Goal: Task Accomplishment & Management: Manage account settings

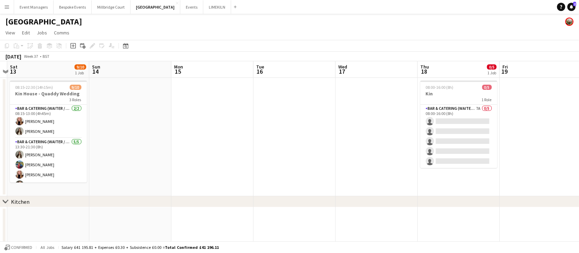
scroll to position [0, 188]
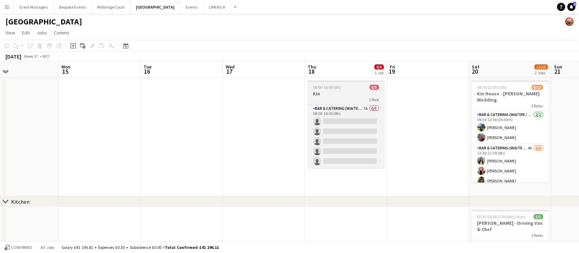
click at [344, 100] on div "1 Role" at bounding box center [346, 99] width 77 height 5
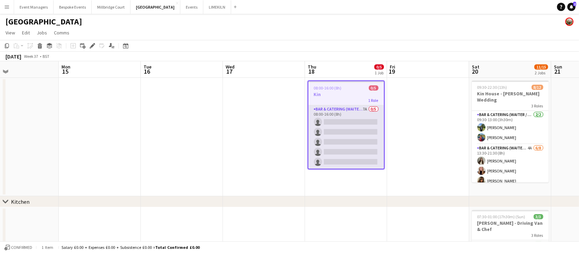
click at [362, 128] on app-card-role "Bar & Catering (Waiter / waitress) 7A 0/5 08:00-16:00 (8h) single-neutral-actio…" at bounding box center [347, 136] width 76 height 63
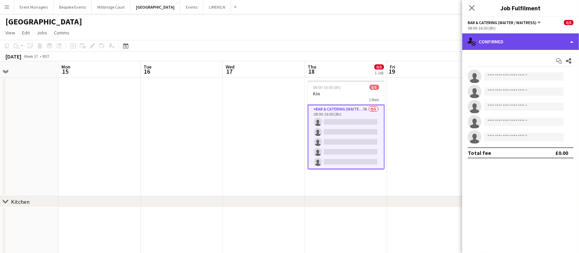
click at [545, 42] on div "single-neutral-actions-check-2 Confirmed" at bounding box center [520, 41] width 117 height 16
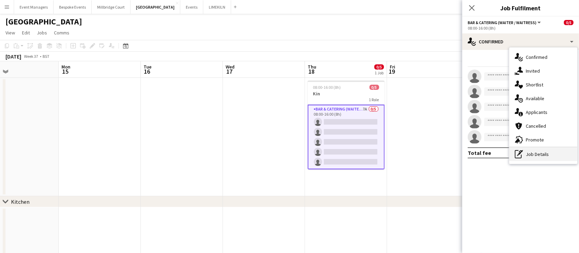
click at [572, 155] on div "pen-write Job Details" at bounding box center [543, 154] width 68 height 14
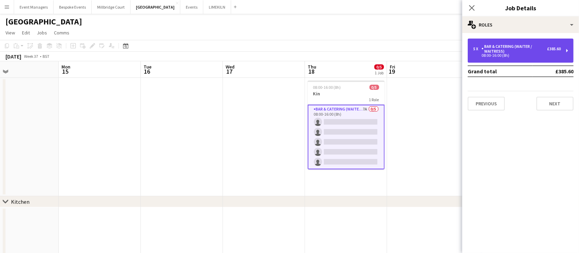
click at [509, 46] on div "Bar & Catering (Waiter / waitress)" at bounding box center [515, 49] width 66 height 10
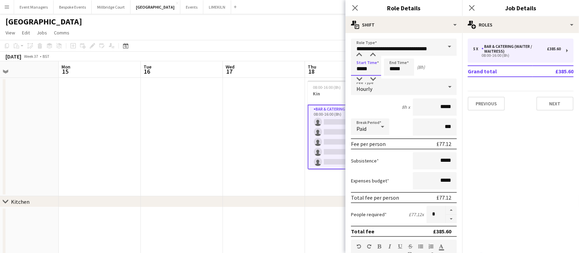
drag, startPoint x: 369, startPoint y: 66, endPoint x: 246, endPoint y: 64, distance: 123.0
click at [246, 64] on body "Menu Boards Boards Boards All jobs Status Workforce Workforce My Workforce Recr…" at bounding box center [289, 184] width 579 height 368
type input "*****"
click at [421, 109] on input "*****" at bounding box center [435, 106] width 44 height 17
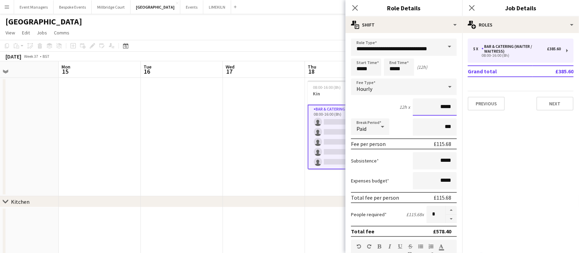
click at [446, 105] on input "*****" at bounding box center [435, 106] width 44 height 17
type input "**"
type input "******"
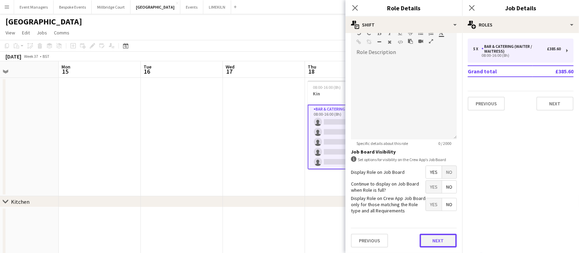
click at [436, 238] on button "Next" at bounding box center [438, 240] width 37 height 14
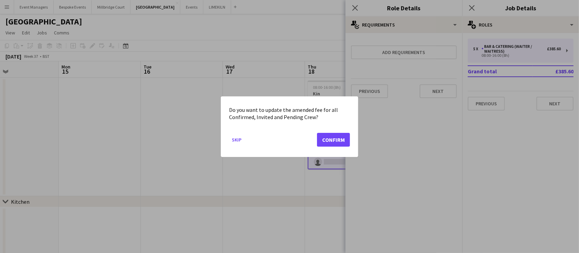
scroll to position [0, 0]
click at [334, 138] on button "Confirm" at bounding box center [333, 139] width 33 height 14
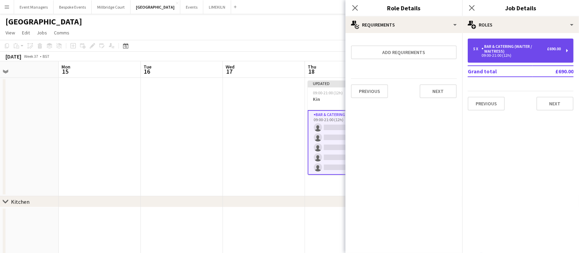
click at [500, 54] on div "09:00-21:00 (12h)" at bounding box center [517, 55] width 88 height 3
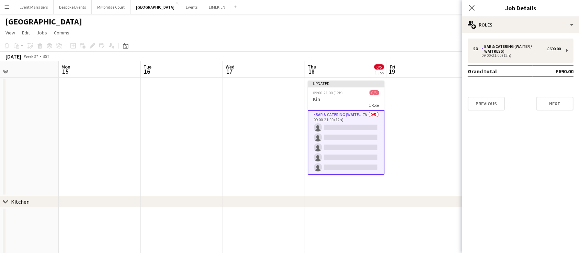
click at [318, 133] on app-card-role "Bar & Catering (Waiter / waitress) 7A 0/5 09:00-21:00 (12h) single-neutral-acti…" at bounding box center [346, 142] width 77 height 65
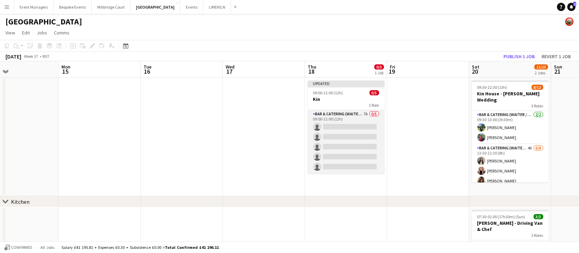
click at [340, 132] on app-card-role "Bar & Catering (Waiter / waitress) 7A 0/5 09:00-21:00 (12h) single-neutral-acti…" at bounding box center [346, 141] width 77 height 63
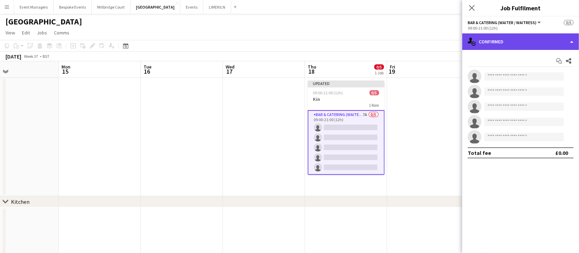
click at [517, 36] on div "single-neutral-actions-check-2 Confirmed" at bounding box center [520, 41] width 117 height 16
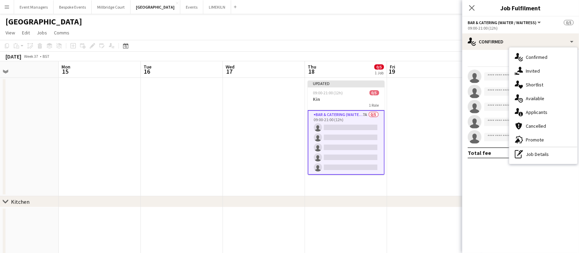
click at [556, 161] on div "single-neutral-actions-check-2 Confirmed single-neutral-actions-share-1 Invited…" at bounding box center [543, 105] width 68 height 116
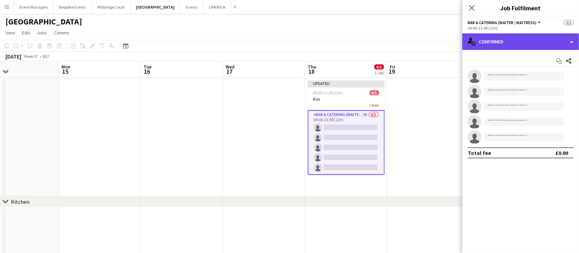
click at [539, 44] on div "single-neutral-actions-check-2 Confirmed" at bounding box center [520, 41] width 117 height 16
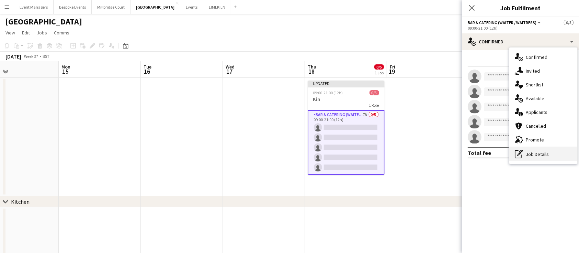
click at [566, 152] on div "pen-write Job Details" at bounding box center [543, 154] width 68 height 14
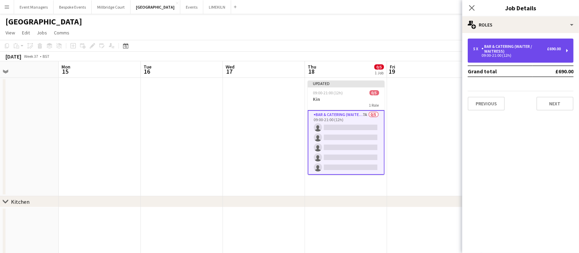
click at [538, 54] on div "09:00-21:00 (12h)" at bounding box center [517, 55] width 88 height 3
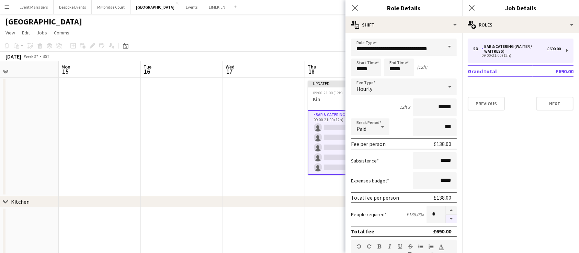
click at [447, 217] on button "button" at bounding box center [451, 218] width 11 height 9
click at [446, 218] on button "button" at bounding box center [451, 218] width 11 height 9
type input "*"
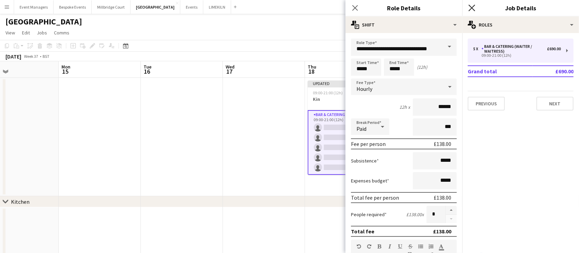
click at [471, 9] on icon at bounding box center [472, 7] width 7 height 7
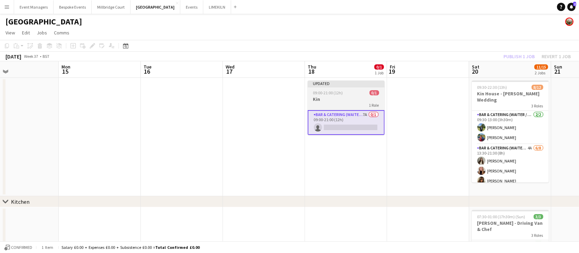
click at [328, 100] on h3 "Kin" at bounding box center [346, 99] width 77 height 6
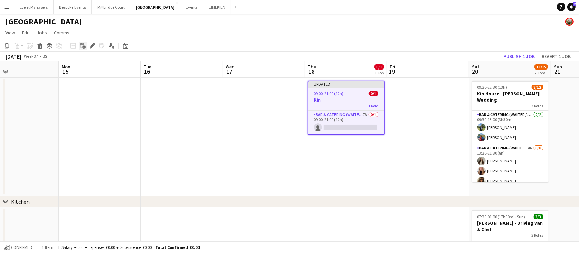
click at [82, 44] on icon at bounding box center [82, 45] width 4 height 4
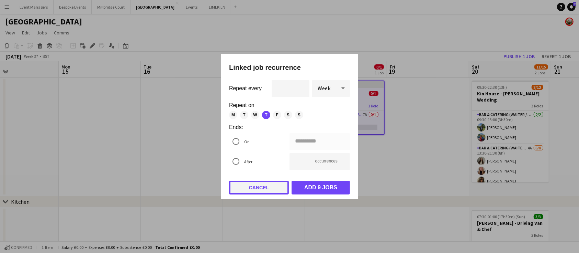
click at [267, 186] on button "Cancel" at bounding box center [259, 187] width 60 height 14
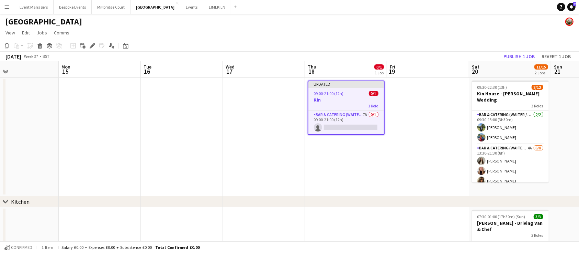
click at [92, 41] on app-toolbar "Copy Paste Paste Ctrl+V Paste with crew Ctrl+Shift+V Paste linked Job [GEOGRAPH…" at bounding box center [289, 46] width 579 height 12
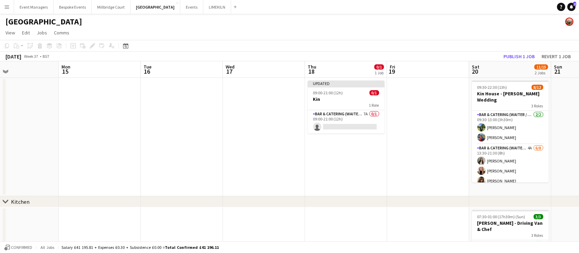
click at [93, 49] on div "Add job Add linked Job Edit Edit linked Job Applicants" at bounding box center [89, 46] width 53 height 8
click at [375, 110] on app-card-role "Bar & Catering (Waiter / waitress) 7A 0/1 09:00-21:00 (12h) single-neutral-acti…" at bounding box center [346, 121] width 77 height 23
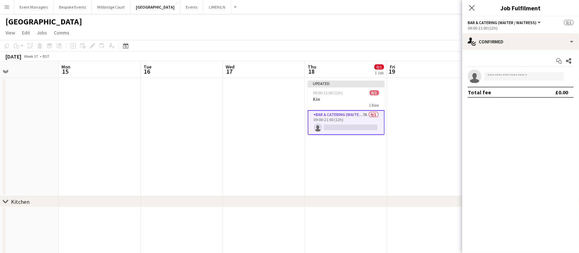
click at [91, 46] on div "Add job Add linked Job Edit Edit linked Job Applicants" at bounding box center [89, 46] width 53 height 8
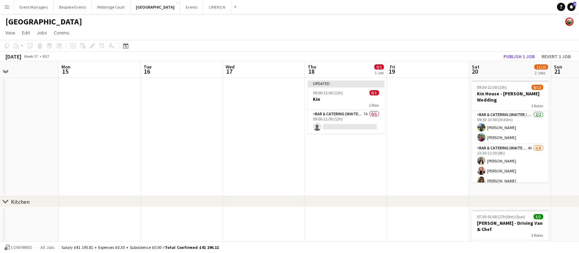
click at [91, 46] on div "Add job Add linked Job Edit Edit linked Job Applicants" at bounding box center [89, 46] width 53 height 8
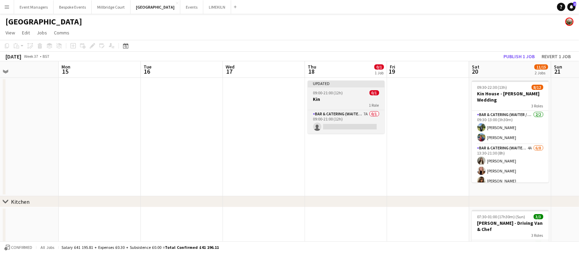
click at [332, 94] on span "09:00-21:00 (12h)" at bounding box center [328, 92] width 30 height 5
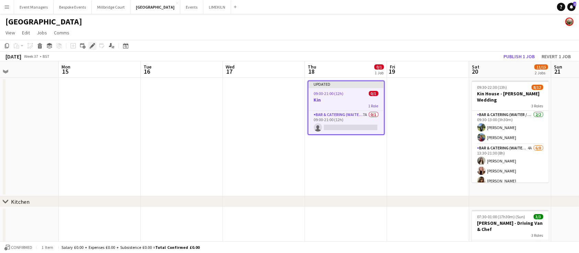
click at [93, 46] on icon "Edit" at bounding box center [92, 45] width 5 height 5
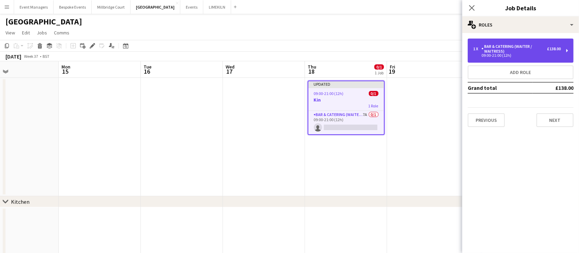
click at [522, 54] on div "09:00-21:00 (12h)" at bounding box center [517, 55] width 88 height 3
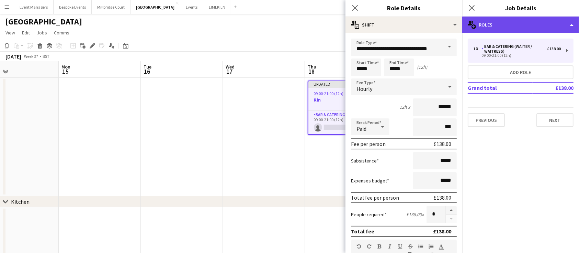
click at [529, 17] on div "multiple-users-add Roles" at bounding box center [520, 24] width 117 height 16
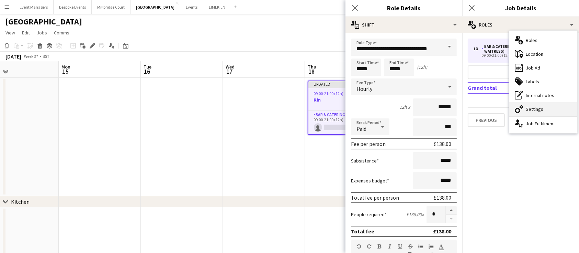
click at [553, 105] on div "cog-double-3 Settings" at bounding box center [543, 109] width 68 height 14
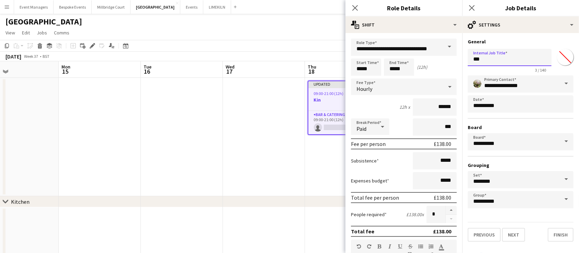
click at [505, 63] on input "***" at bounding box center [510, 57] width 84 height 17
type input "**********"
click at [522, 233] on button "Next" at bounding box center [513, 234] width 23 height 14
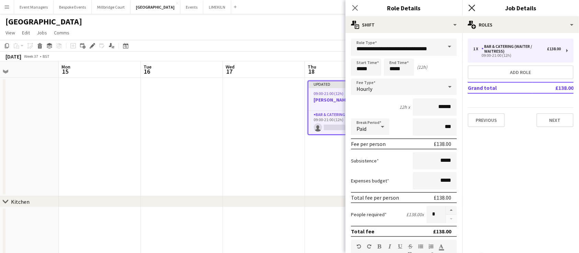
click at [473, 10] on icon "Close pop-in" at bounding box center [472, 7] width 7 height 7
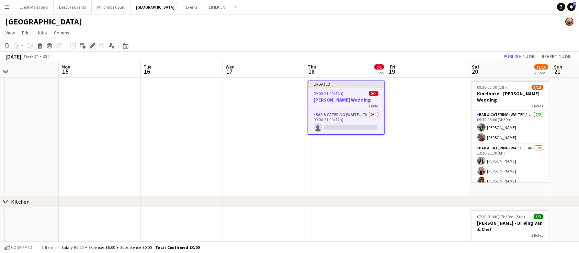
click at [93, 47] on icon "Edit" at bounding box center [92, 45] width 5 height 5
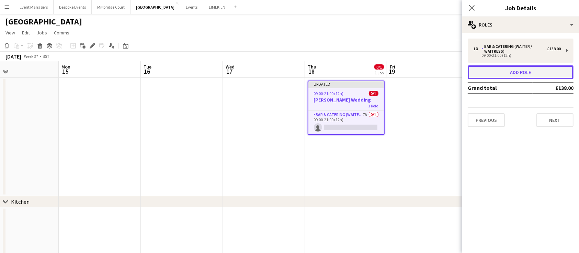
click at [507, 71] on button "Add role" at bounding box center [521, 72] width 106 height 14
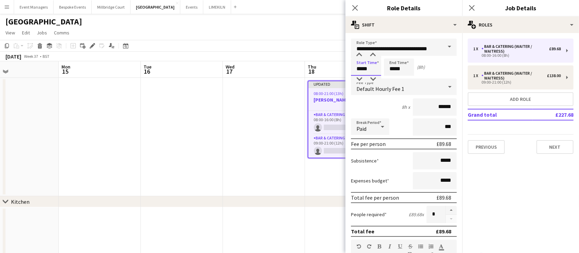
drag, startPoint x: 374, startPoint y: 66, endPoint x: 333, endPoint y: 63, distance: 41.3
click at [333, 63] on body "Menu Boards Boards Boards All jobs Status Workforce Workforce My Workforce Recr…" at bounding box center [289, 184] width 579 height 368
type input "*****"
click at [446, 208] on button "button" at bounding box center [451, 209] width 11 height 9
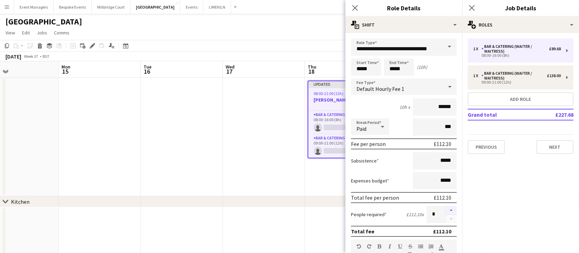
type input "*"
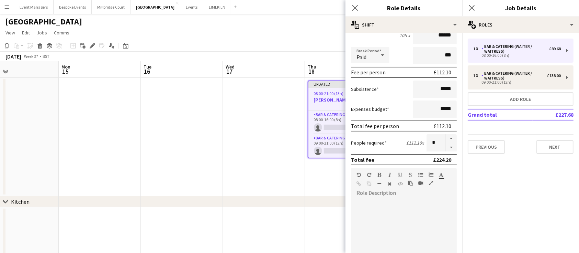
scroll to position [218, 0]
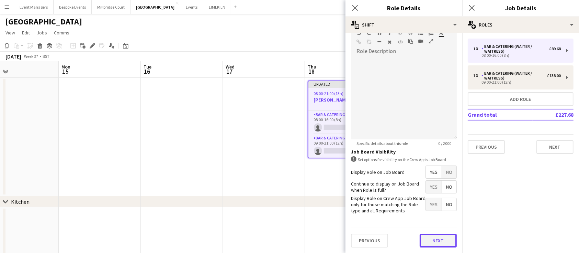
click at [439, 235] on button "Next" at bounding box center [438, 240] width 37 height 14
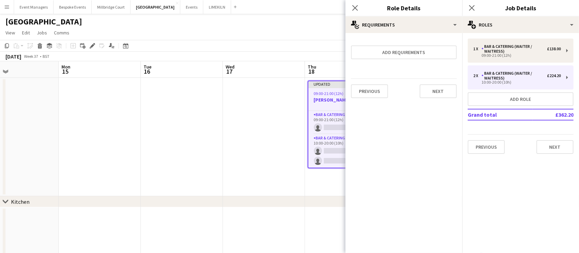
scroll to position [0, 0]
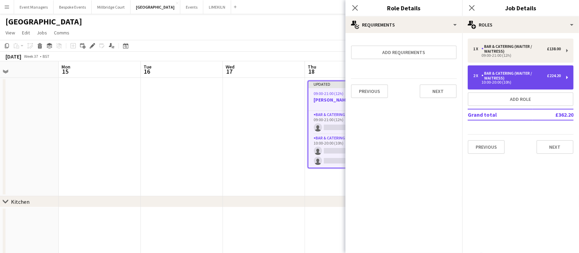
click at [533, 78] on div "Bar & Catering (Waiter / waitress)" at bounding box center [515, 76] width 66 height 10
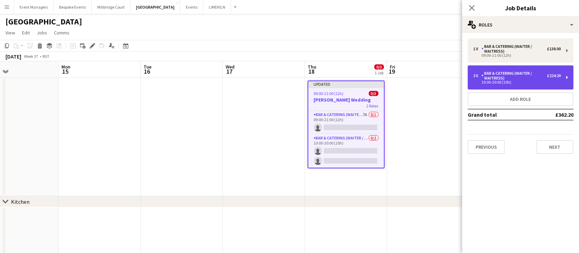
click at [533, 78] on div "Bar & Catering (Waiter / waitress)" at bounding box center [515, 76] width 66 height 10
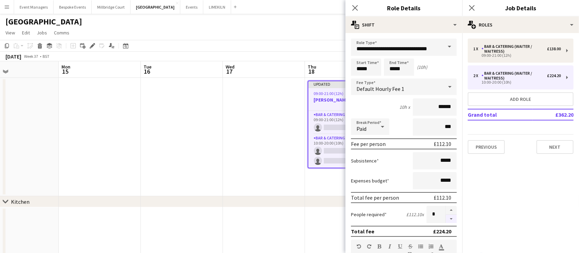
click at [447, 219] on button "button" at bounding box center [451, 218] width 11 height 9
type input "*"
click at [530, 102] on button "Add role" at bounding box center [521, 99] width 106 height 14
type input "*****"
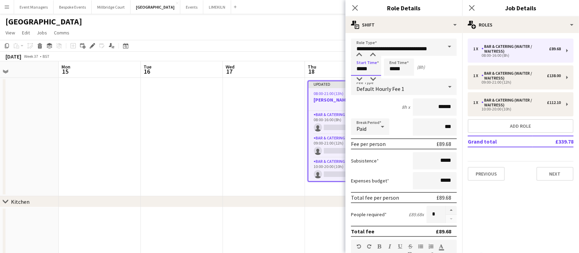
drag, startPoint x: 376, startPoint y: 73, endPoint x: 318, endPoint y: 67, distance: 58.7
click at [318, 67] on body "Menu Boards Boards Boards All jobs Status Workforce Workforce My Workforce Recr…" at bounding box center [289, 184] width 579 height 368
click at [371, 69] on input "*****" at bounding box center [366, 66] width 30 height 17
type input "*****"
drag, startPoint x: 404, startPoint y: 68, endPoint x: 369, endPoint y: 67, distance: 35.4
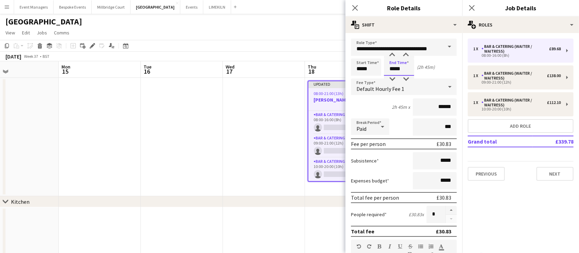
click at [369, 67] on div "Start Time ***** End Time ***** (2h 45m)" at bounding box center [404, 66] width 106 height 17
type input "*****"
click at [446, 209] on button "button" at bounding box center [451, 209] width 11 height 9
type input "*"
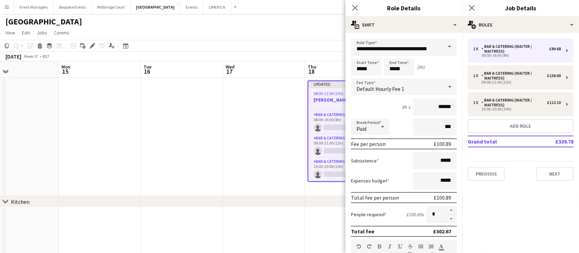
scroll to position [218, 0]
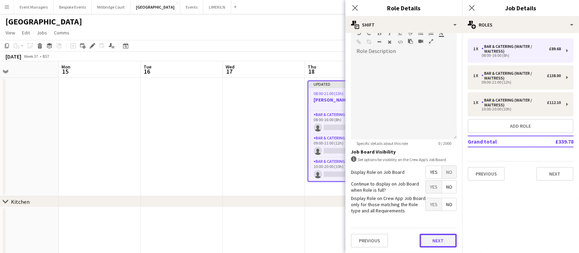
click at [429, 239] on button "Next" at bounding box center [438, 240] width 37 height 14
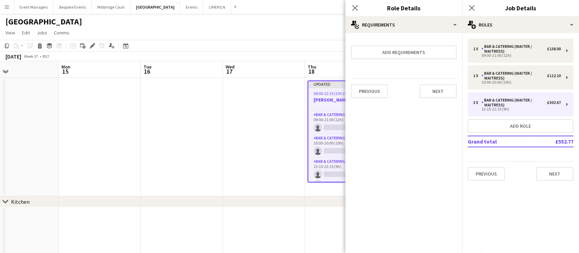
scroll to position [0, 0]
click at [476, 8] on app-icon "Close pop-in" at bounding box center [472, 8] width 10 height 10
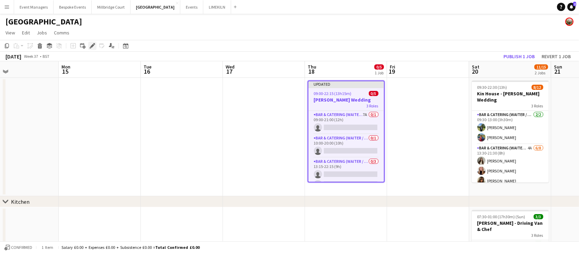
click at [90, 49] on div "Edit" at bounding box center [92, 46] width 8 height 8
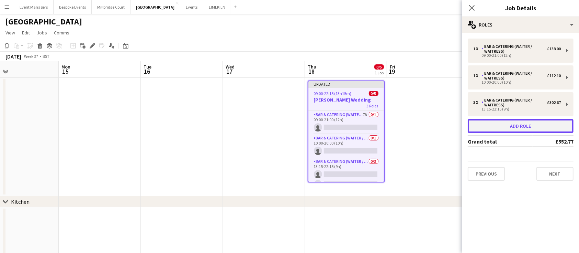
click at [533, 129] on button "Add role" at bounding box center [521, 126] width 106 height 14
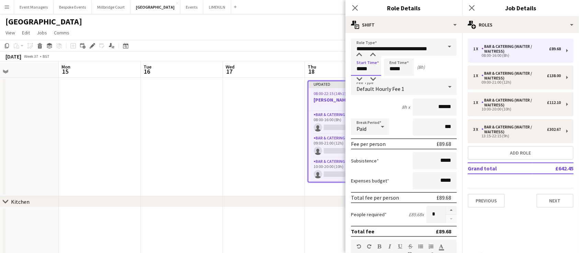
drag, startPoint x: 371, startPoint y: 67, endPoint x: 317, endPoint y: 63, distance: 53.7
click at [317, 63] on body "Menu Boards Boards Boards All jobs Status Workforce Workforce My Workforce Recr…" at bounding box center [289, 184] width 579 height 368
type input "*****"
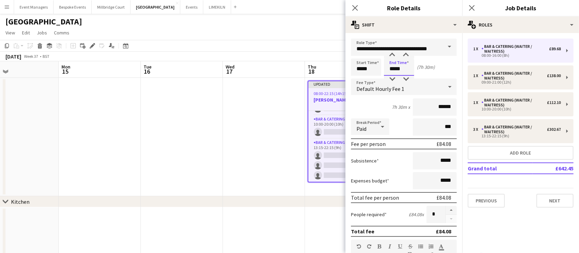
type input "*****"
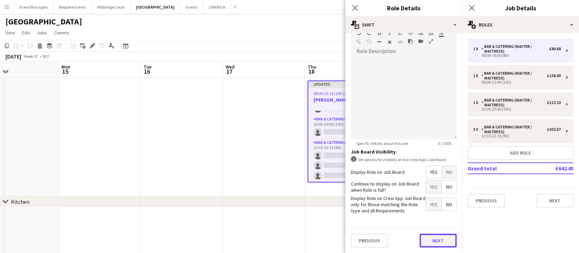
click at [443, 242] on button "Next" at bounding box center [438, 240] width 37 height 14
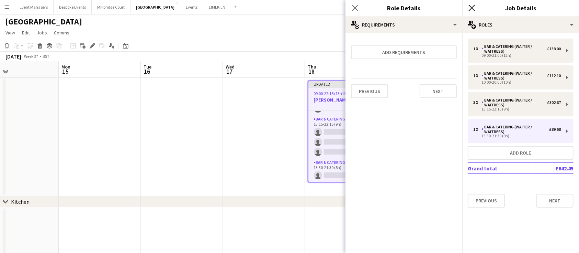
click at [474, 6] on icon at bounding box center [472, 7] width 7 height 7
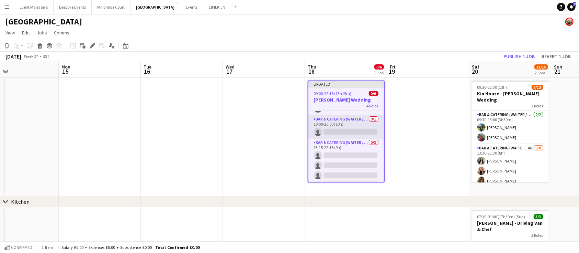
scroll to position [42, 0]
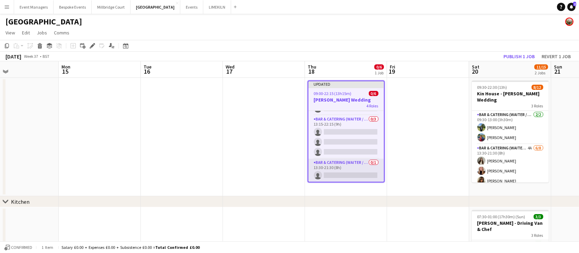
click at [351, 173] on app-card-role "Bar & Catering (Waiter / waitress) 0/1 13:30-21:30 (8h) single-neutral-actions" at bounding box center [347, 169] width 76 height 23
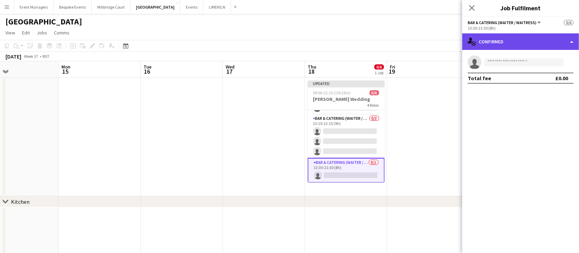
click at [506, 40] on div "single-neutral-actions-check-2 Confirmed" at bounding box center [520, 41] width 117 height 16
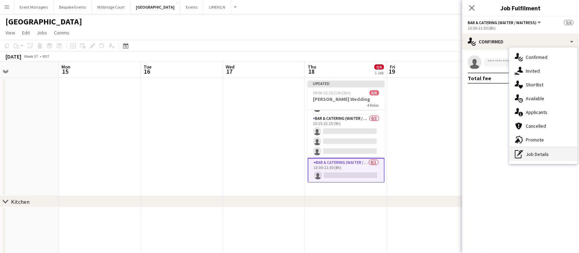
click at [555, 157] on div "pen-write Job Details" at bounding box center [543, 154] width 68 height 14
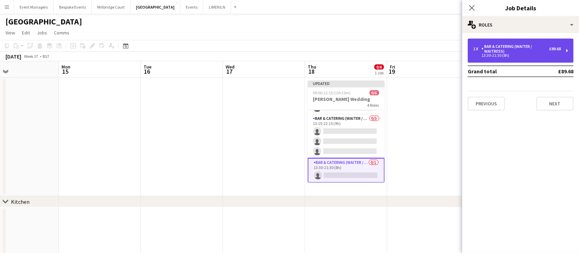
click at [535, 52] on div "Bar & Catering (Waiter / waitress)" at bounding box center [516, 49] width 68 height 10
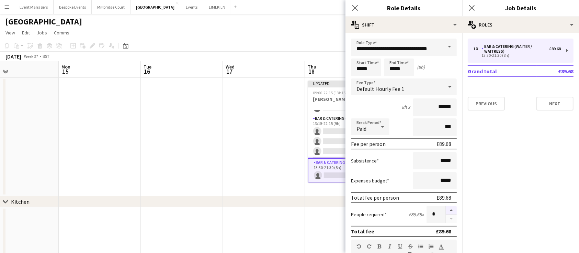
click at [446, 207] on button "button" at bounding box center [451, 209] width 11 height 9
type input "*"
click at [477, 8] on app-icon "Close pop-in" at bounding box center [472, 8] width 10 height 10
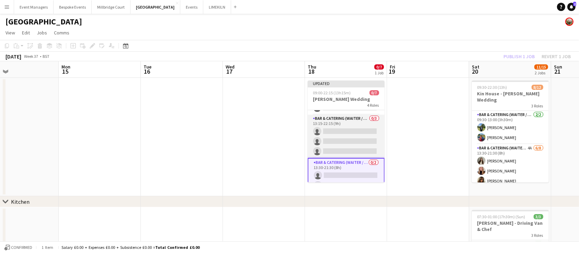
scroll to position [0, 0]
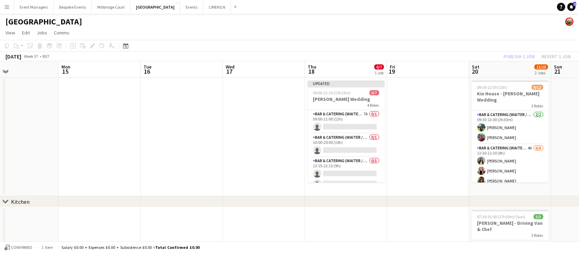
click at [513, 57] on div "Publish 1 job Revert 1 job" at bounding box center [537, 56] width 84 height 9
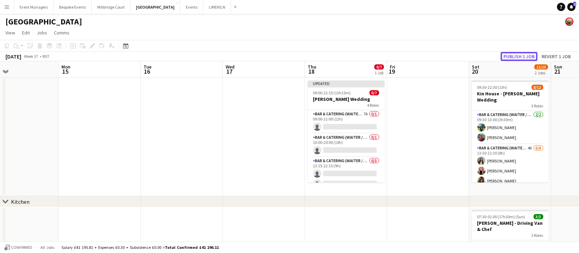
click at [513, 57] on button "Publish 1 job" at bounding box center [519, 56] width 37 height 9
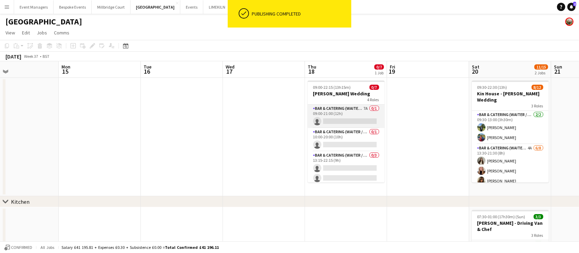
click at [323, 116] on app-card-role "Bar & Catering (Waiter / waitress) 7A 0/1 09:00-21:00 (12h) single-neutral-acti…" at bounding box center [346, 115] width 77 height 23
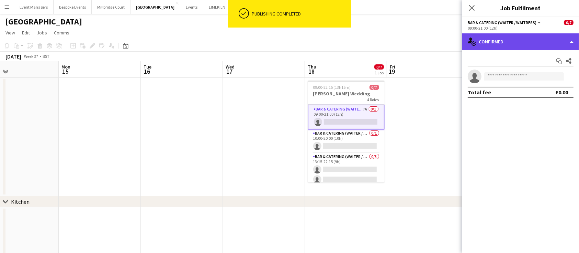
click at [500, 35] on div "single-neutral-actions-check-2 Confirmed" at bounding box center [520, 41] width 117 height 16
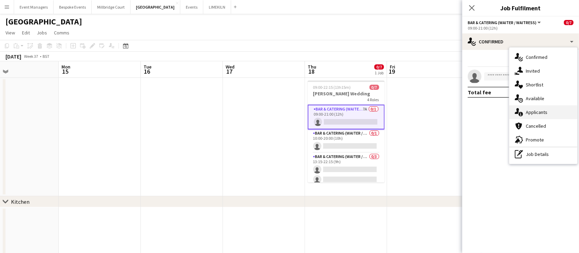
click at [548, 117] on div "single-neutral-actions-information Applicants" at bounding box center [543, 112] width 68 height 14
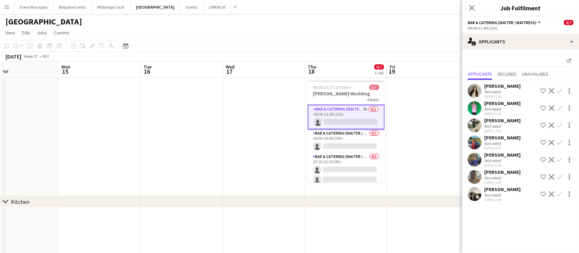
click at [475, 157] on app-user-avatar at bounding box center [475, 160] width 14 height 14
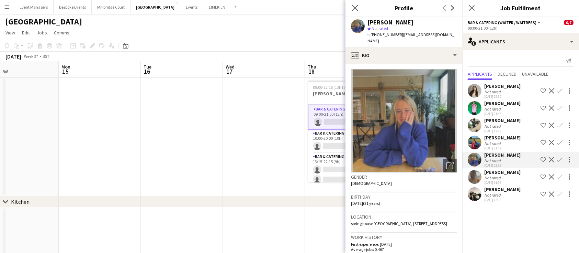
click at [359, 7] on app-icon "Close pop-in" at bounding box center [355, 8] width 10 height 10
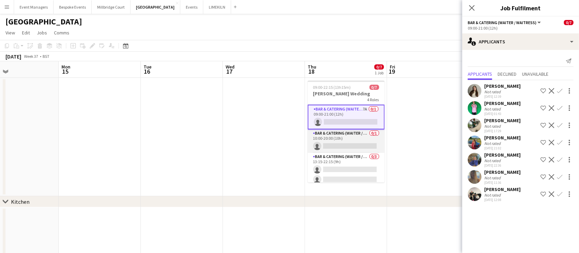
click at [350, 141] on app-card-role "Bar & Catering (Waiter / waitress) 0/1 10:00-20:00 (10h) single-neutral-actions" at bounding box center [346, 140] width 77 height 23
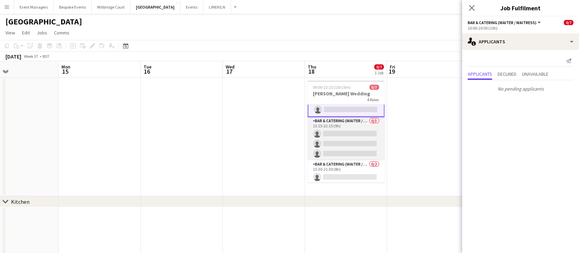
click at [339, 142] on app-card-role "Bar & Catering (Waiter / waitress) 0/3 13:15-22:15 (9h) single-neutral-actions …" at bounding box center [346, 138] width 77 height 43
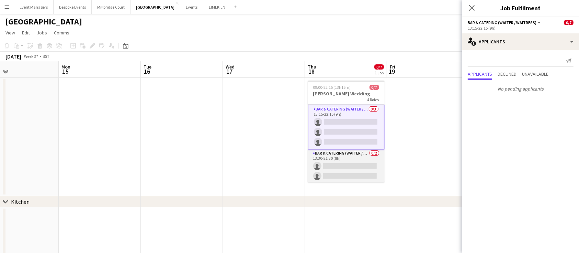
click at [345, 158] on app-card-role "Bar & Catering (Waiter / waitress) 0/2 13:30-21:30 (8h) single-neutral-actions …" at bounding box center [346, 165] width 77 height 33
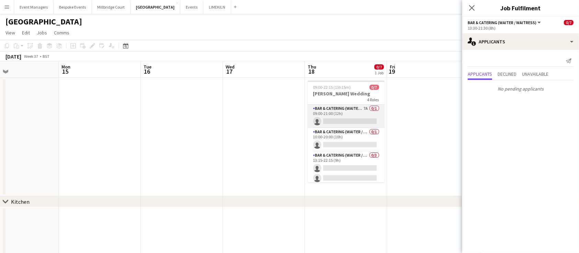
click at [341, 107] on app-card-role "Bar & Catering (Waiter / waitress) 7A 0/1 09:00-21:00 (12h) single-neutral-acti…" at bounding box center [346, 115] width 77 height 23
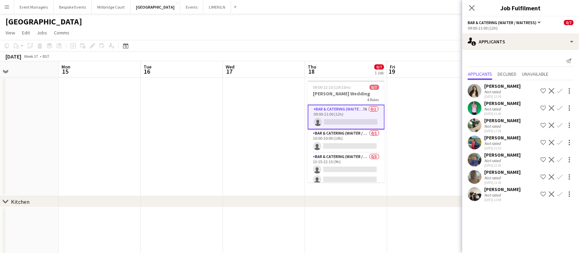
click at [561, 177] on app-icon "Confirm" at bounding box center [559, 176] width 5 height 5
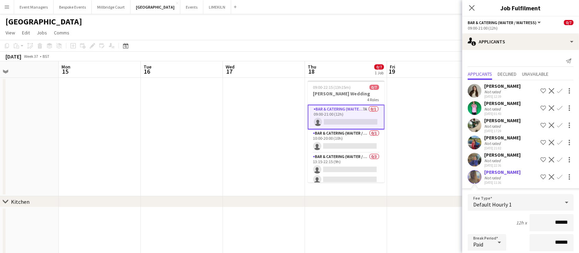
scroll to position [111, 0]
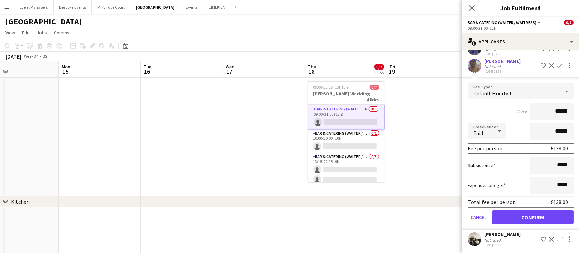
type input "******"
click at [517, 218] on button "Confirm" at bounding box center [532, 217] width 81 height 14
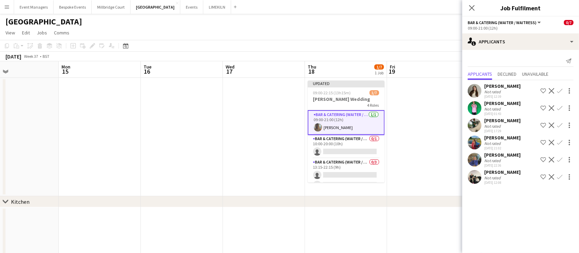
scroll to position [0, 0]
click at [473, 11] on app-icon "Close pop-in" at bounding box center [472, 8] width 10 height 10
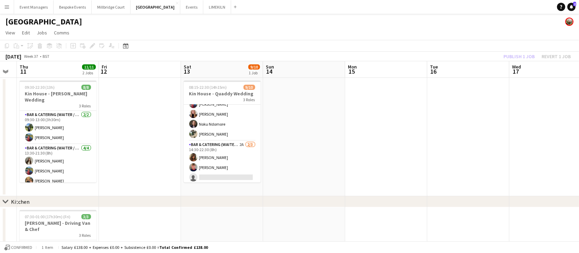
scroll to position [62, 0]
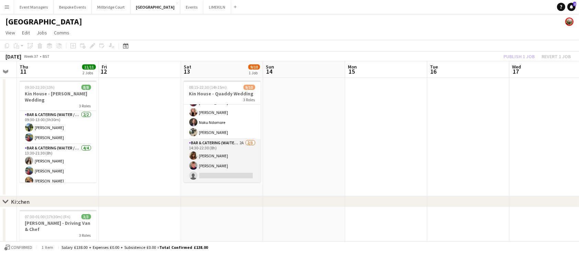
click at [234, 150] on app-card-role "Bar & Catering (Waiter / waitress) 2A [DATE] 14:30-22:30 (8h) [PERSON_NAME] [PE…" at bounding box center [222, 160] width 77 height 43
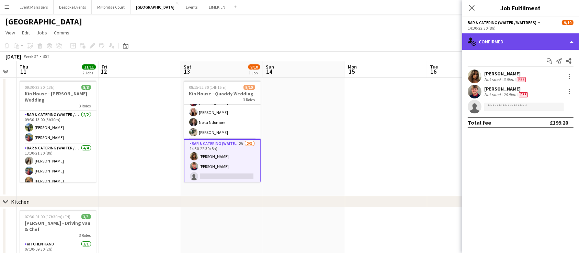
click at [539, 41] on div "single-neutral-actions-check-2 Confirmed" at bounding box center [520, 41] width 117 height 16
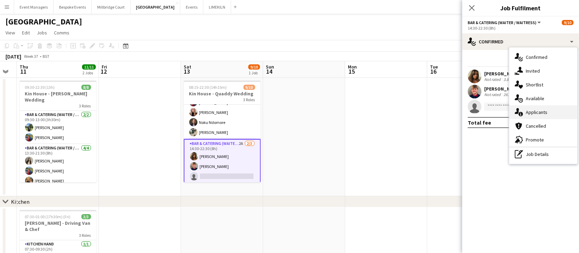
click at [555, 115] on div "single-neutral-actions-information Applicants" at bounding box center [543, 112] width 68 height 14
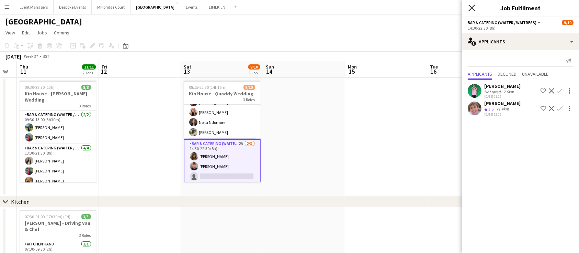
click at [473, 7] on icon at bounding box center [472, 7] width 7 height 7
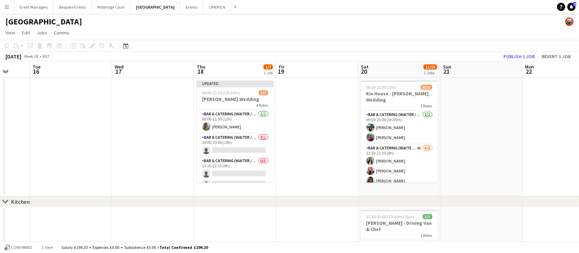
scroll to position [0, 303]
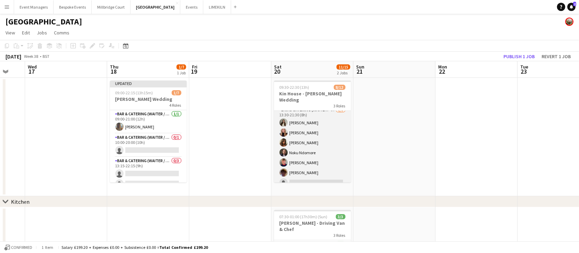
click at [310, 155] on app-card-role "Bar & Catering (Waiter / waitress) 4A [DATE] 13:30-21:30 (8h) [PERSON_NAME] [PE…" at bounding box center [312, 152] width 77 height 93
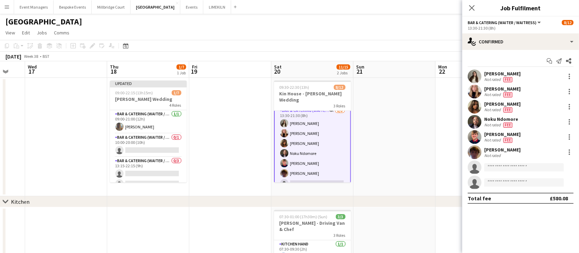
scroll to position [38, 0]
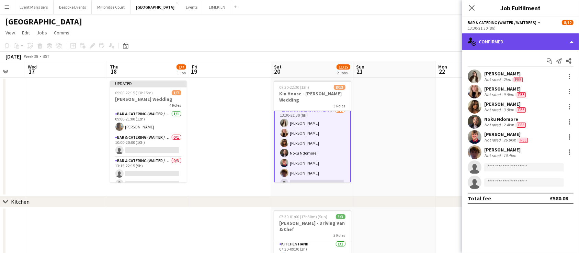
click at [525, 41] on div "single-neutral-actions-check-2 Confirmed" at bounding box center [520, 41] width 117 height 16
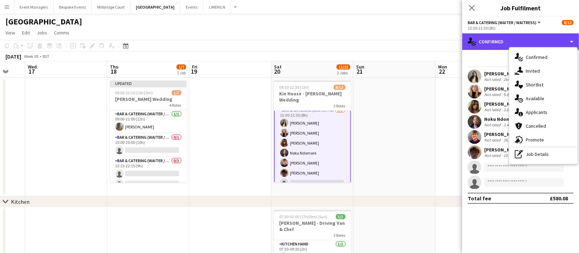
scroll to position [83, 0]
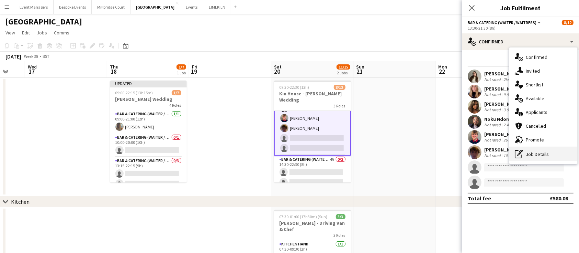
click at [552, 151] on div "pen-write Job Details" at bounding box center [543, 154] width 68 height 14
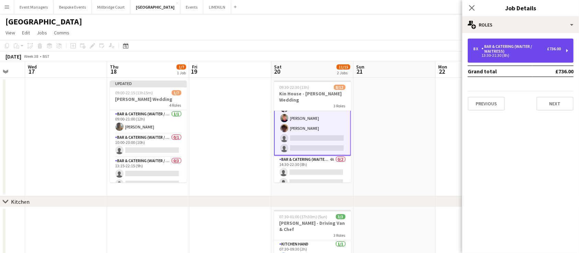
click at [523, 48] on div "Bar & Catering (Waiter / waitress)" at bounding box center [515, 49] width 66 height 10
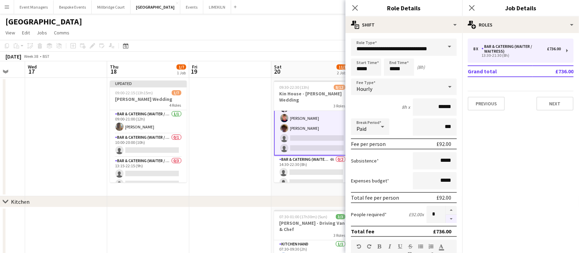
click at [446, 218] on button "button" at bounding box center [451, 218] width 11 height 9
type input "*"
click at [472, 7] on icon "Close pop-in" at bounding box center [472, 7] width 7 height 7
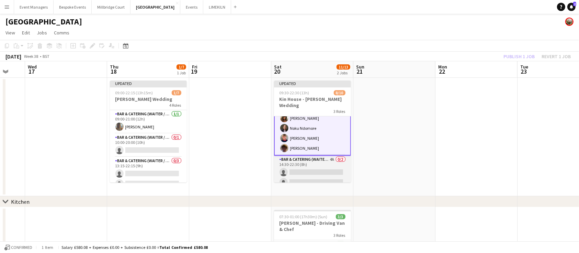
click at [310, 161] on app-card-role "Bar & Catering (Waiter / waitress) 4A 0/2 14:30-22:30 (8h) single-neutral-actio…" at bounding box center [312, 171] width 77 height 33
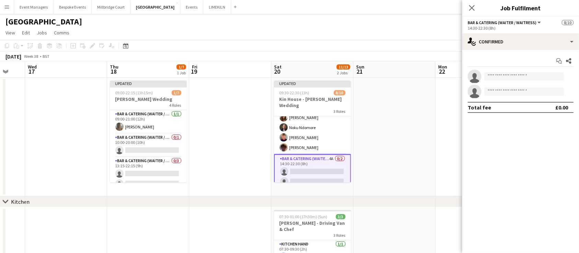
scroll to position [68, 0]
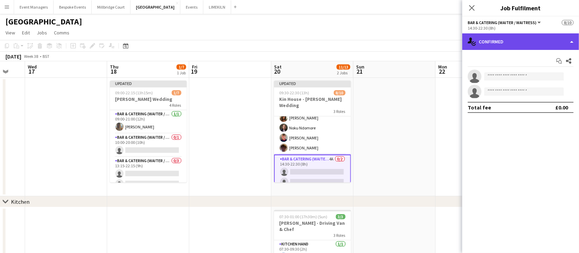
click at [535, 35] on div "single-neutral-actions-check-2 Confirmed" at bounding box center [520, 41] width 117 height 16
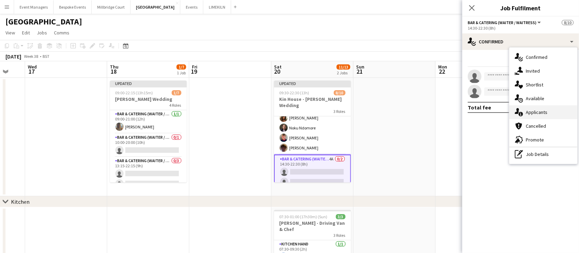
click at [550, 112] on div "single-neutral-actions-information Applicants" at bounding box center [543, 112] width 68 height 14
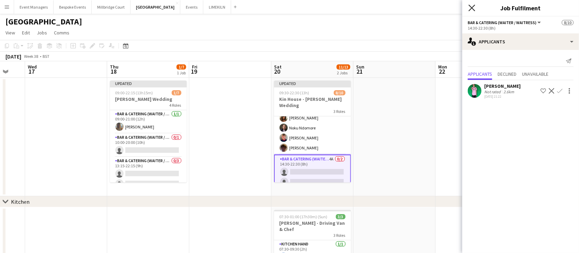
click at [474, 7] on icon "Close pop-in" at bounding box center [472, 7] width 7 height 7
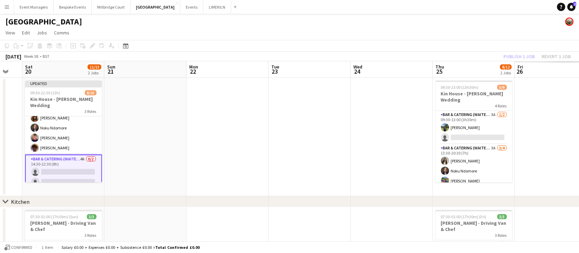
scroll to position [0, 225]
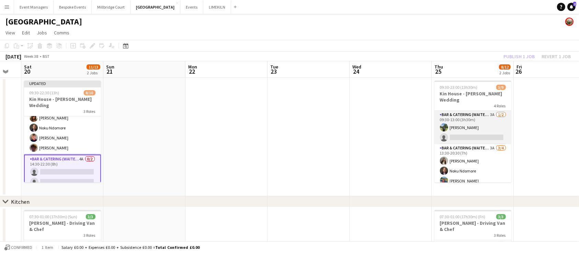
click at [452, 123] on app-card-role "Bar & Catering (Waiter / waitress) 3A [DATE] 09:30-13:00 (3h30m) [PERSON_NAME] …" at bounding box center [473, 127] width 77 height 33
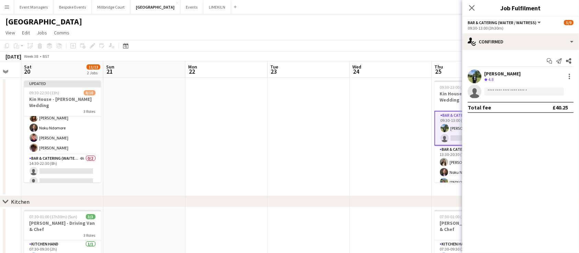
scroll to position [68, 0]
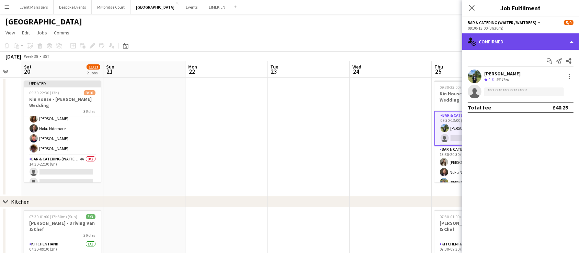
click at [533, 41] on div "single-neutral-actions-check-2 Confirmed" at bounding box center [520, 41] width 117 height 16
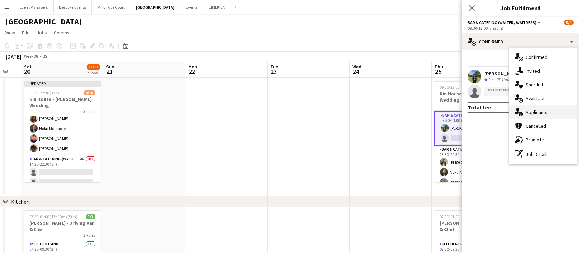
click at [547, 111] on div "single-neutral-actions-information Applicants" at bounding box center [543, 112] width 68 height 14
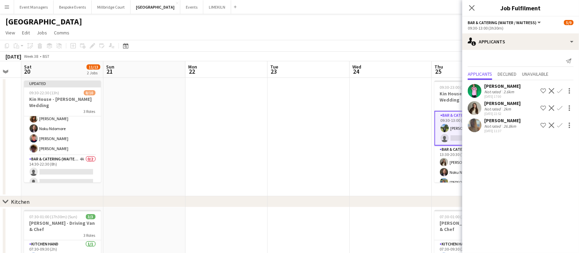
scroll to position [0, 314]
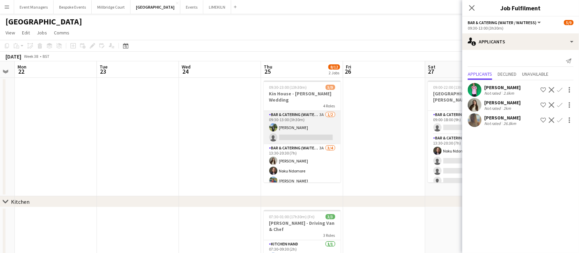
click at [299, 127] on app-card-role "Bar & Catering (Waiter / waitress) 3A [DATE] 09:30-13:00 (3h30m) [PERSON_NAME] …" at bounding box center [302, 127] width 77 height 33
